Goal: Task Accomplishment & Management: Use online tool/utility

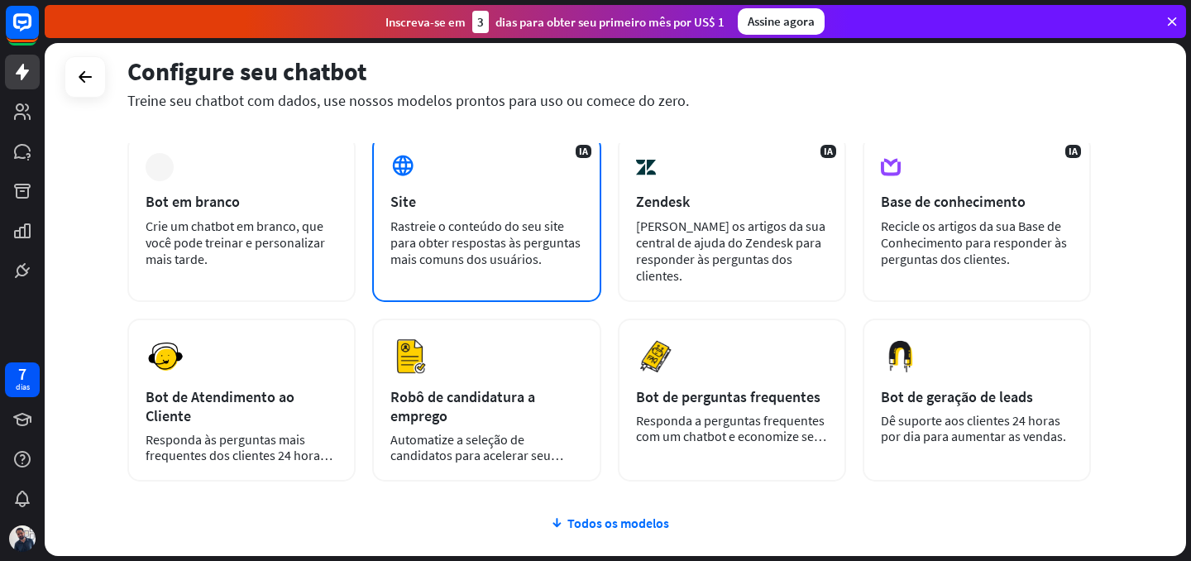
scroll to position [86, 0]
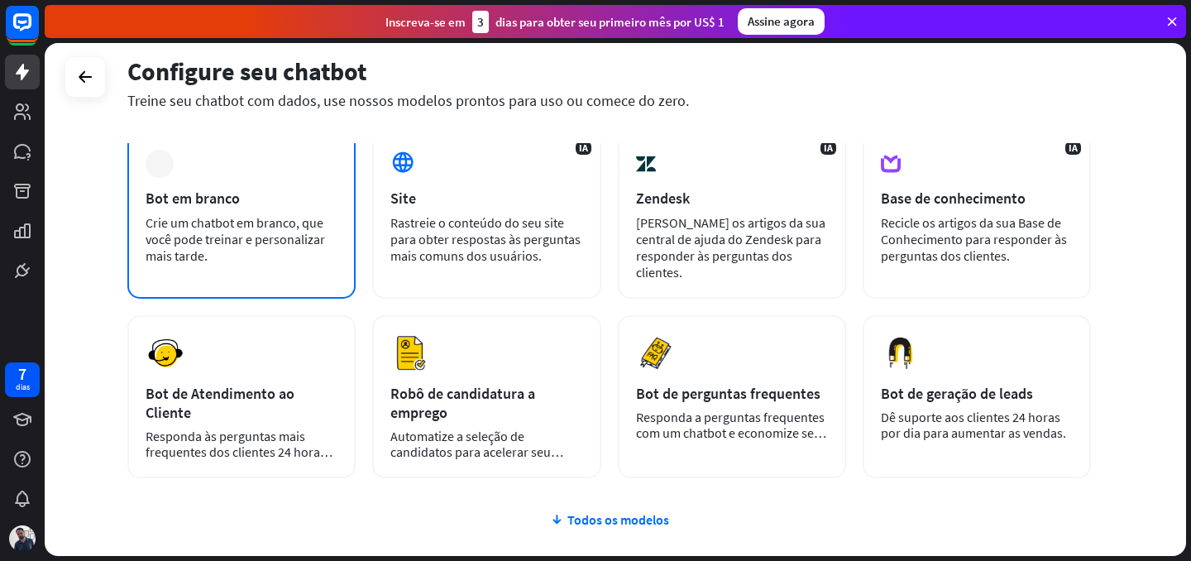
click at [275, 261] on div "Crie um chatbot em branco, que você pode treinar e personalizar mais tarde." at bounding box center [242, 239] width 192 height 50
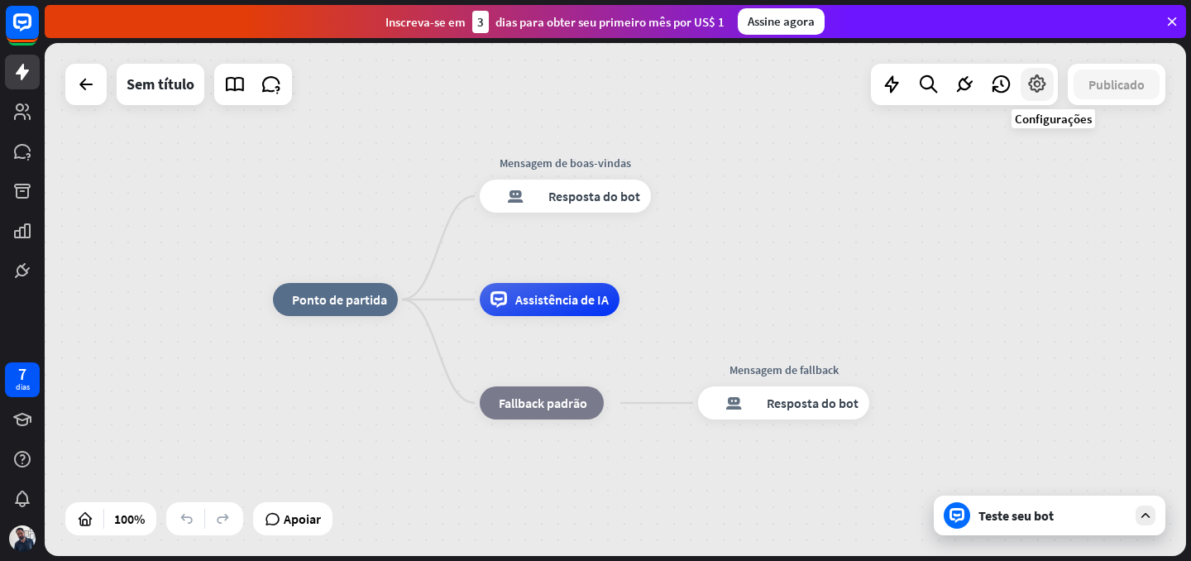
click at [1040, 87] on icon at bounding box center [1037, 85] width 22 height 22
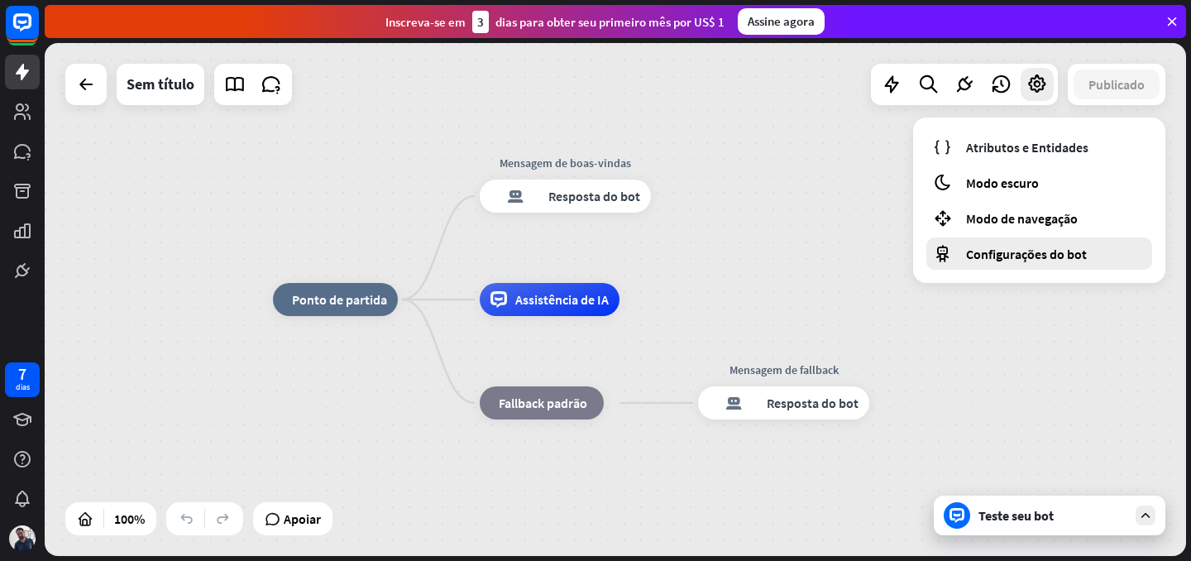
click at [1052, 244] on div "Configurações do bot" at bounding box center [1039, 253] width 226 height 32
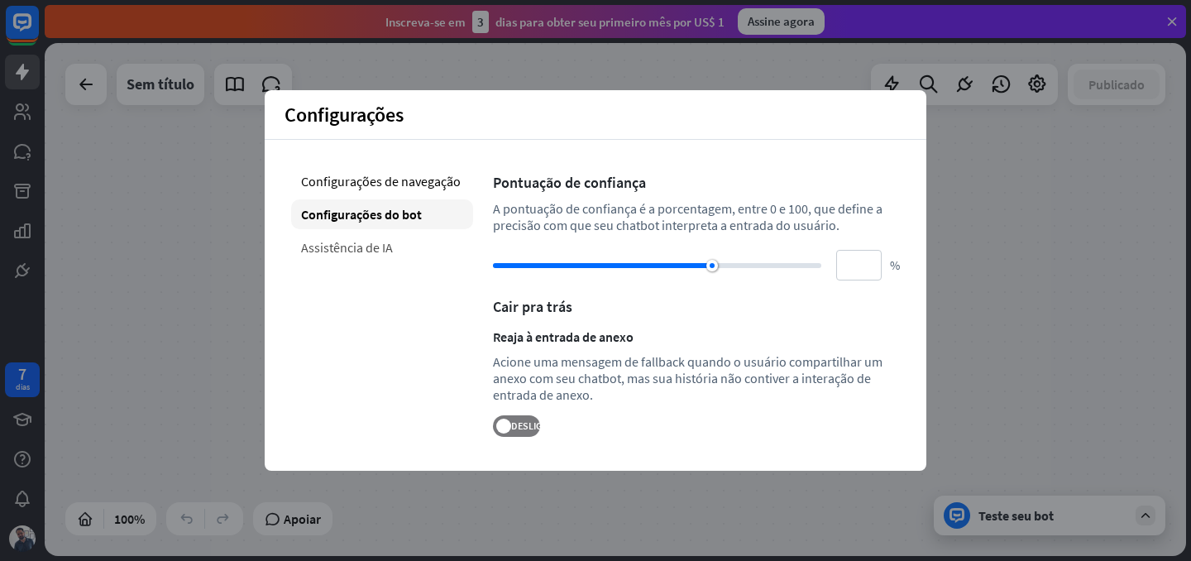
click at [366, 250] on font "Assistência de IA" at bounding box center [347, 247] width 92 height 17
type input "**"
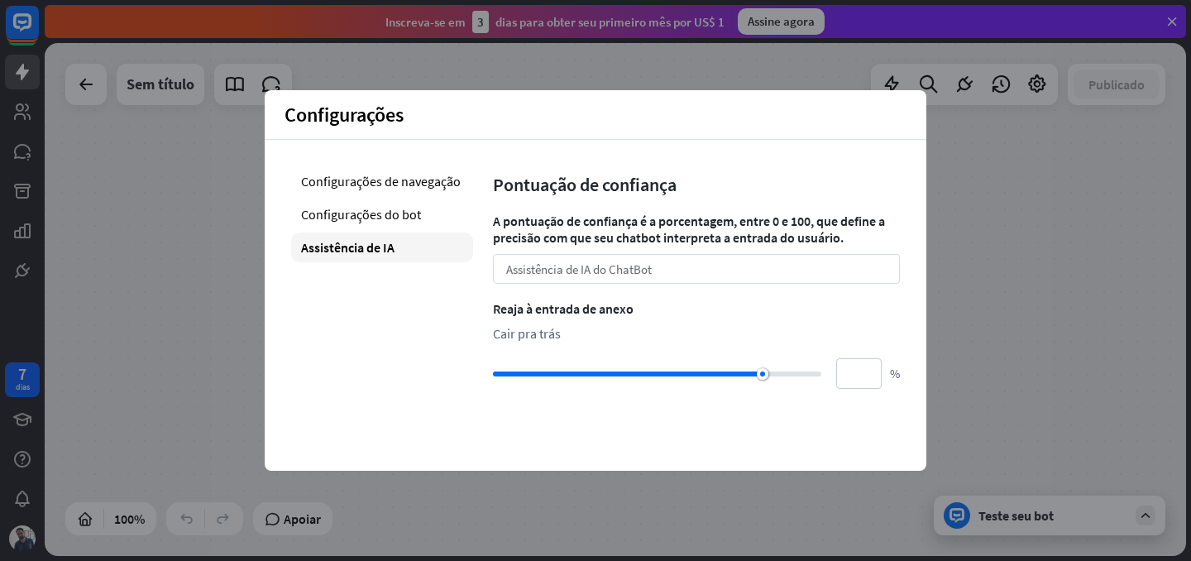
click at [588, 267] on font "Assistência de IA do ChatBot" at bounding box center [579, 269] width 146 height 16
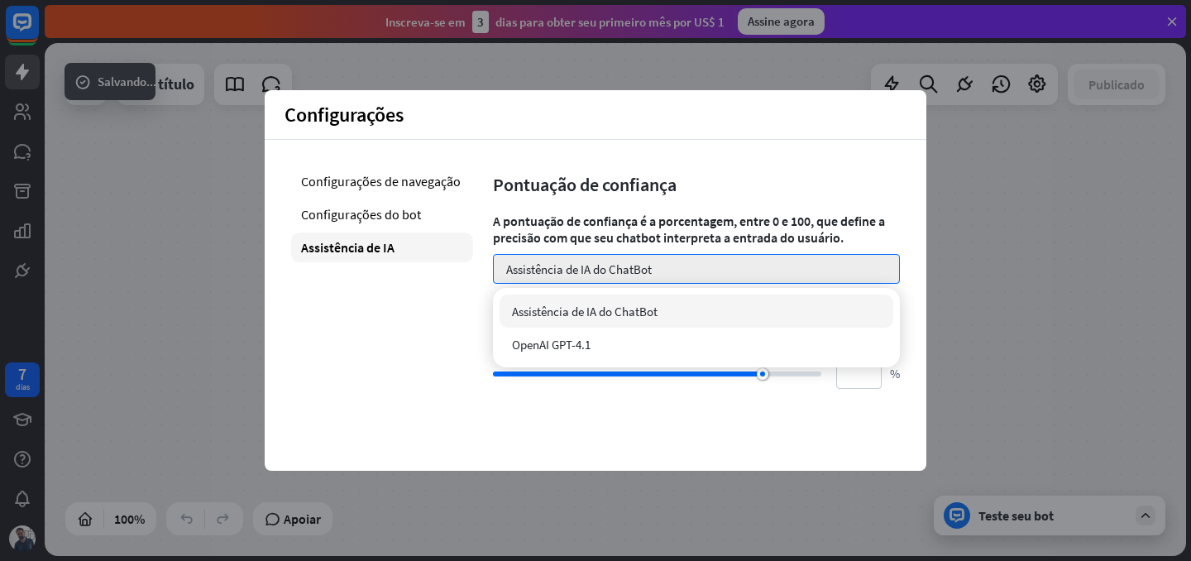
click at [601, 227] on font "A pontuação de confiança é a porcentagem, entre 0 e 100, que define a precisão …" at bounding box center [689, 229] width 392 height 33
